Goal: Navigation & Orientation: Find specific page/section

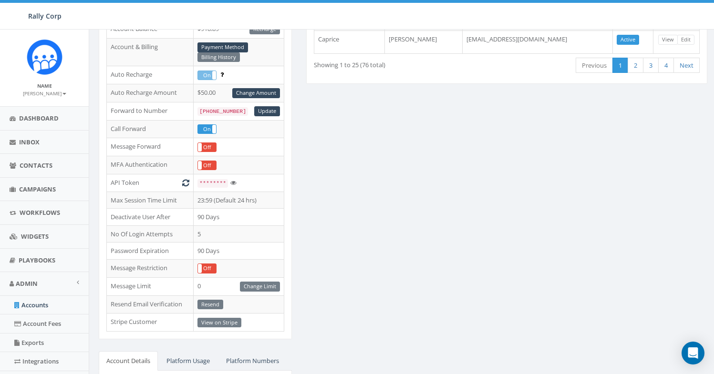
scroll to position [312, 0]
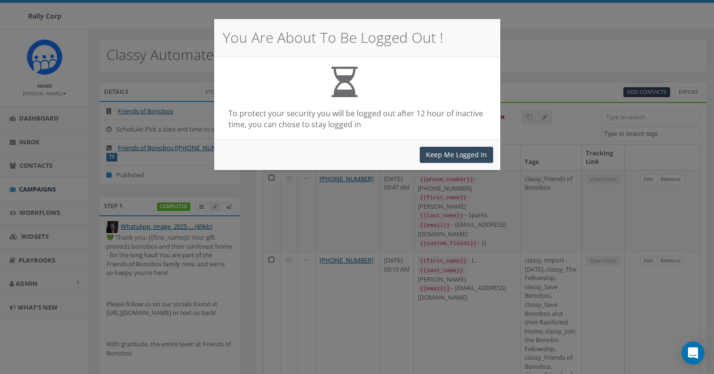
select select
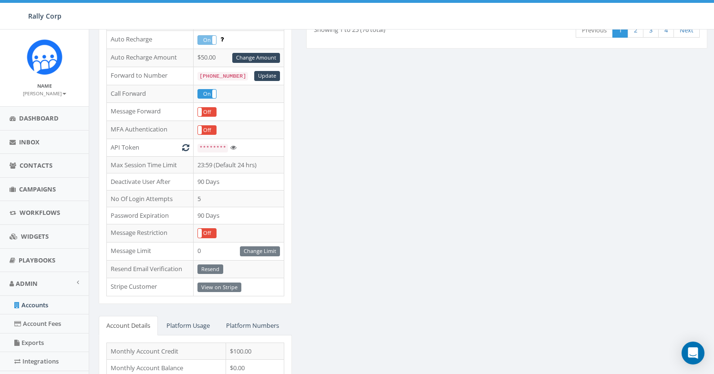
scroll to position [308, 0]
